Goal: Information Seeking & Learning: Learn about a topic

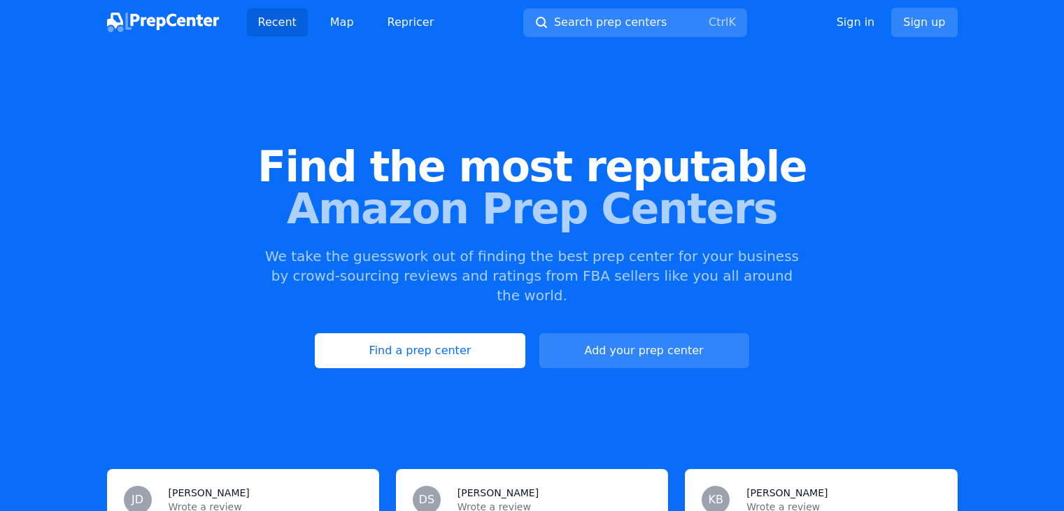
scroll to position [70, 0]
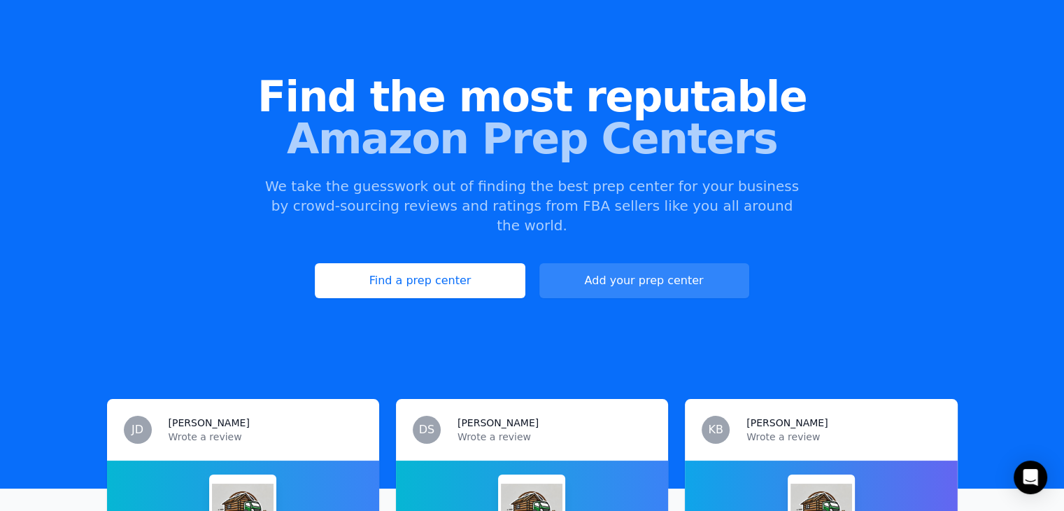
click at [551, 118] on span "Amazon Prep Centers" at bounding box center [532, 139] width 1020 height 42
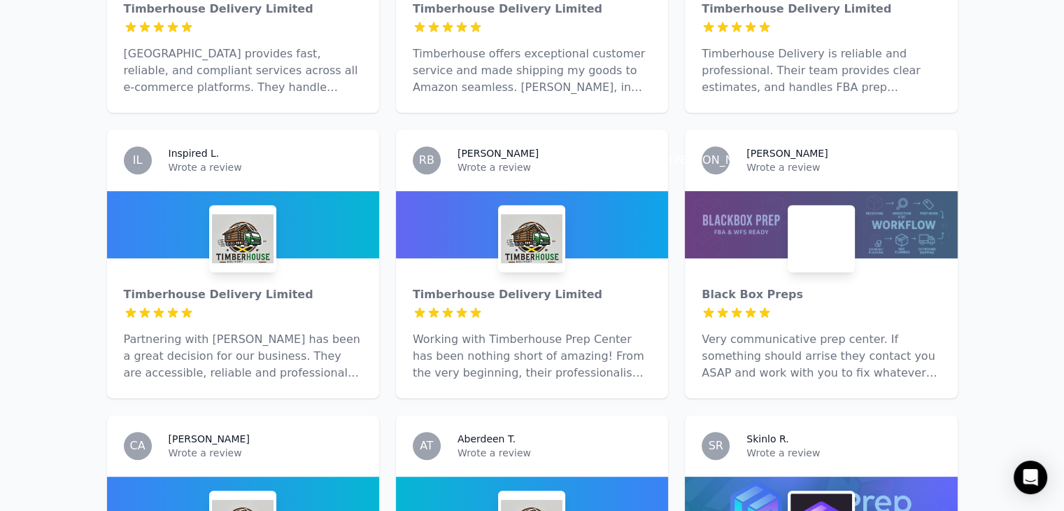
scroll to position [630, 0]
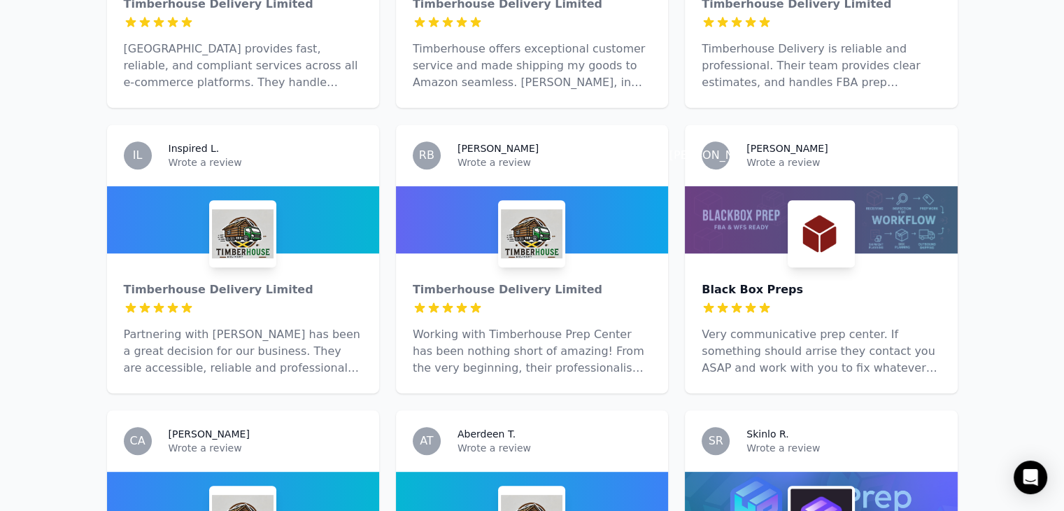
drag, startPoint x: 733, startPoint y: 267, endPoint x: 714, endPoint y: 267, distance: 19.6
click at [714, 281] on div "Black Box Preps" at bounding box center [821, 289] width 239 height 17
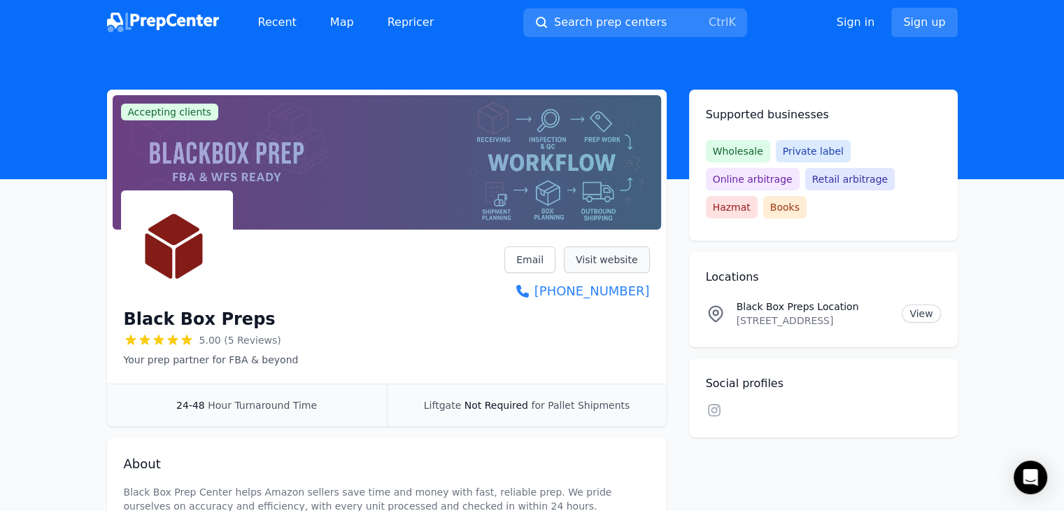
click at [601, 255] on link "Visit website" at bounding box center [607, 259] width 86 height 27
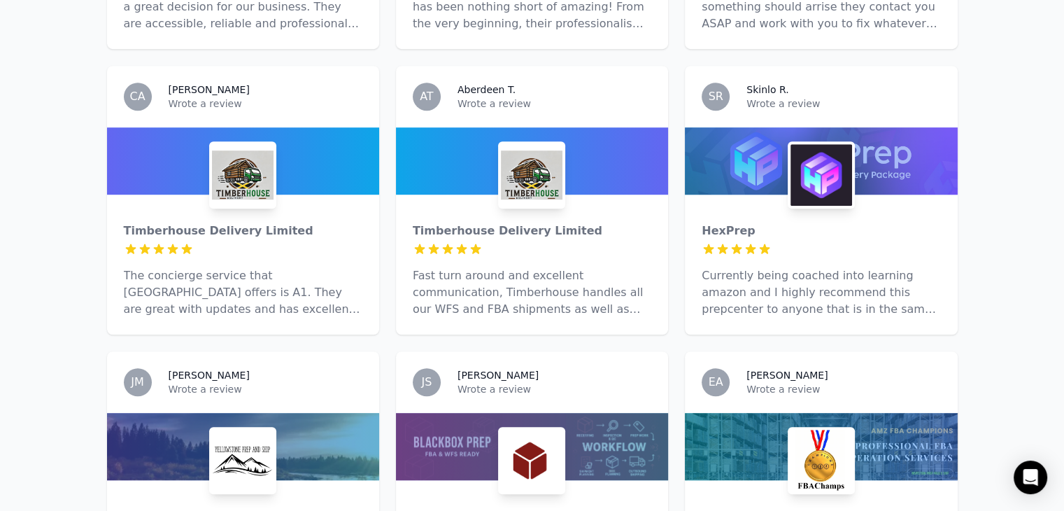
scroll to position [1050, 0]
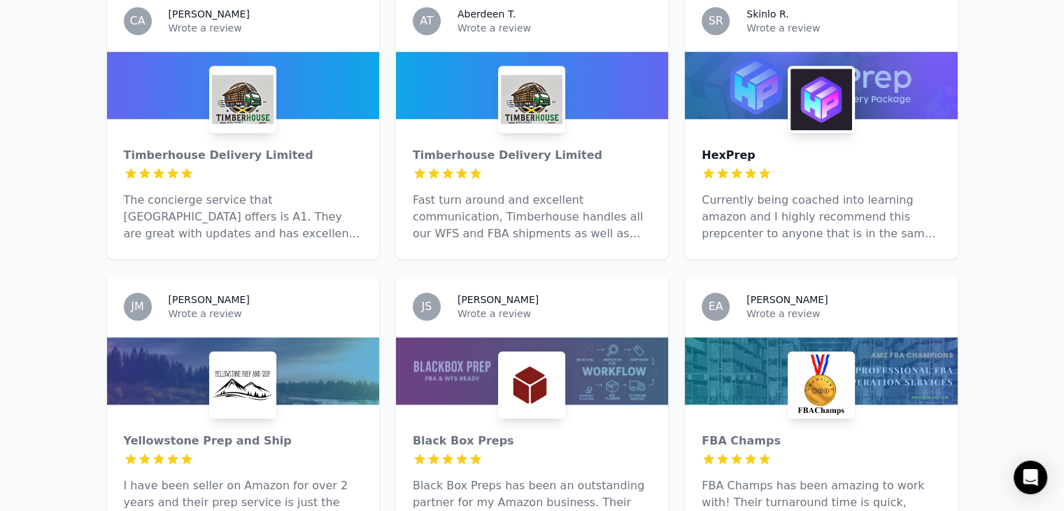
click at [725, 147] on div "HexPrep" at bounding box center [821, 155] width 239 height 17
